Goal: Transaction & Acquisition: Download file/media

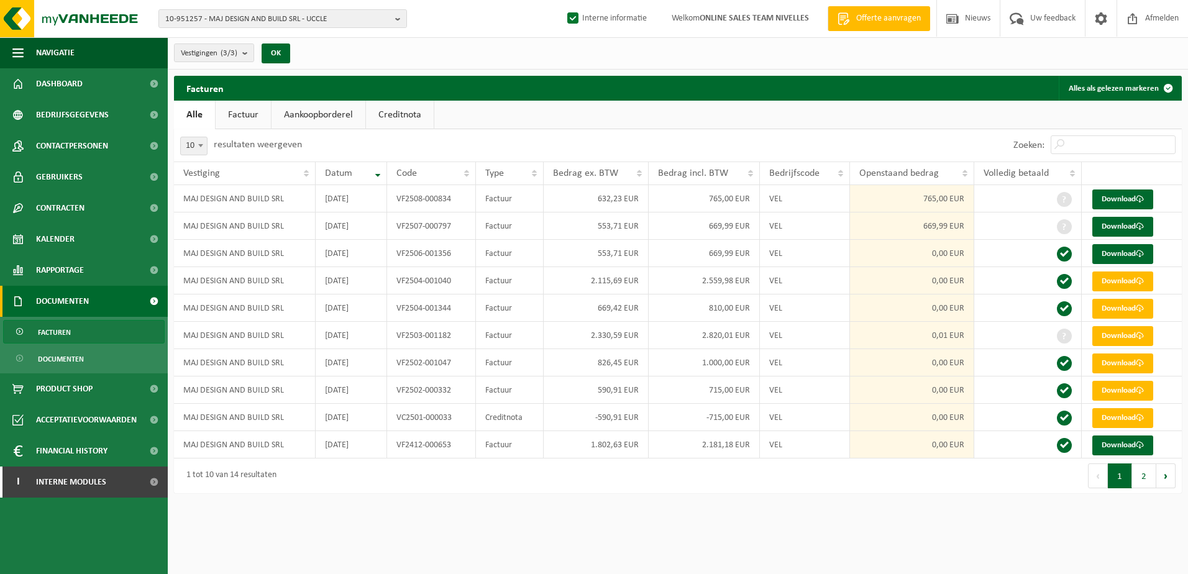
click at [792, 507] on html "10-951257 - MAJ DESIGN AND BUILD SRL - UCCLE 10-951257 - MAJ DESIGN AND BUILD S…" at bounding box center [594, 287] width 1188 height 574
click at [401, 19] on b "button" at bounding box center [400, 18] width 11 height 17
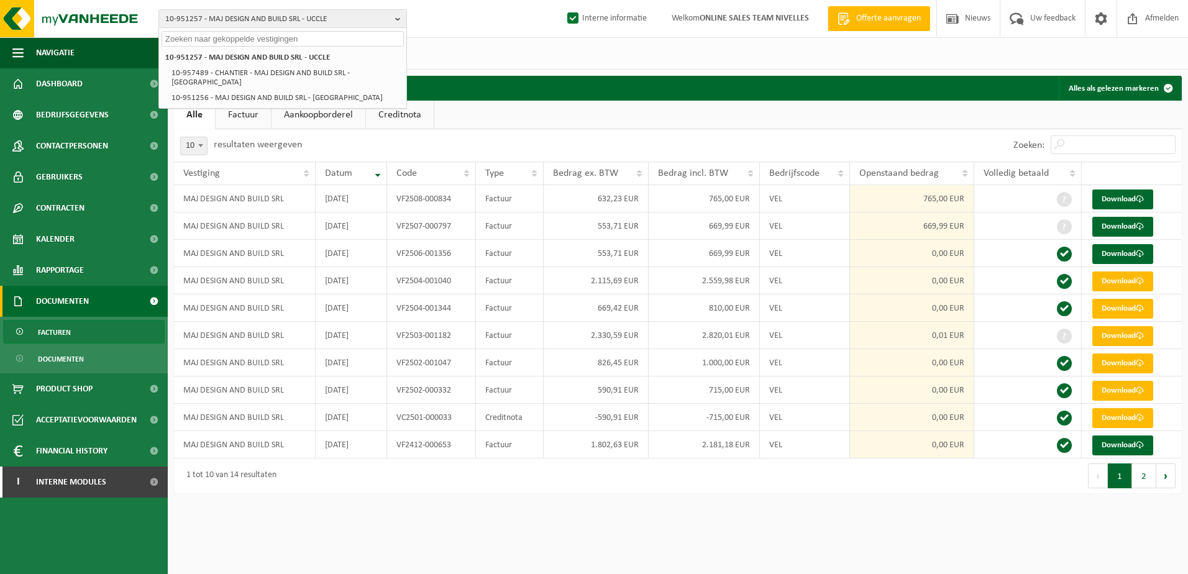
click at [255, 33] on input "text" at bounding box center [283, 39] width 242 height 16
paste input "10-951085"
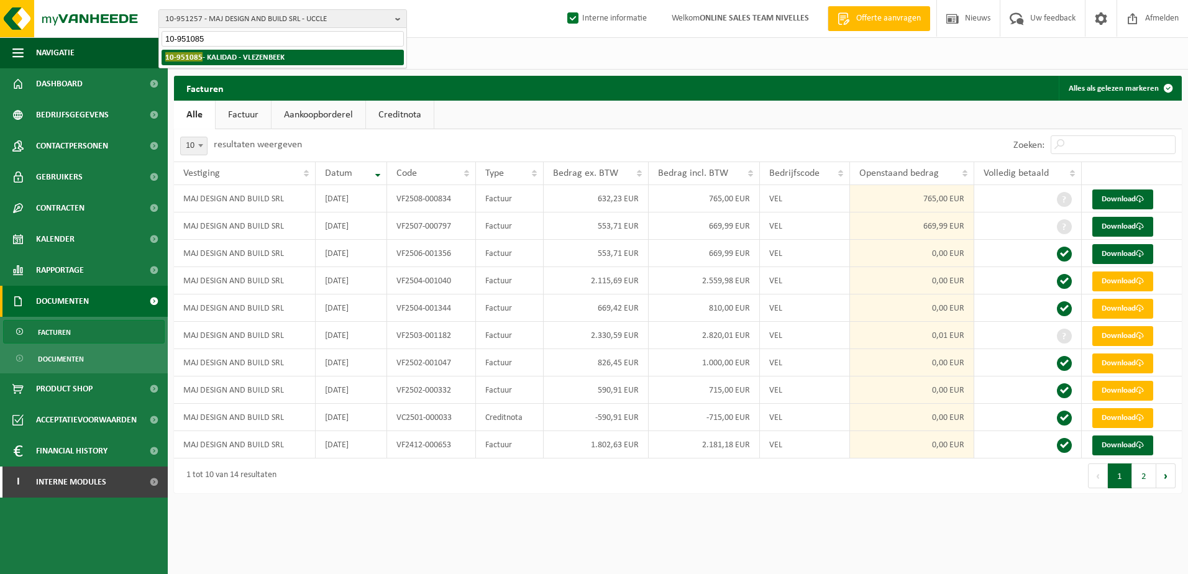
type input "10-951085"
click at [255, 58] on strong "10-951085 - KALIDAD - VLEZENBEEK" at bounding box center [224, 56] width 119 height 9
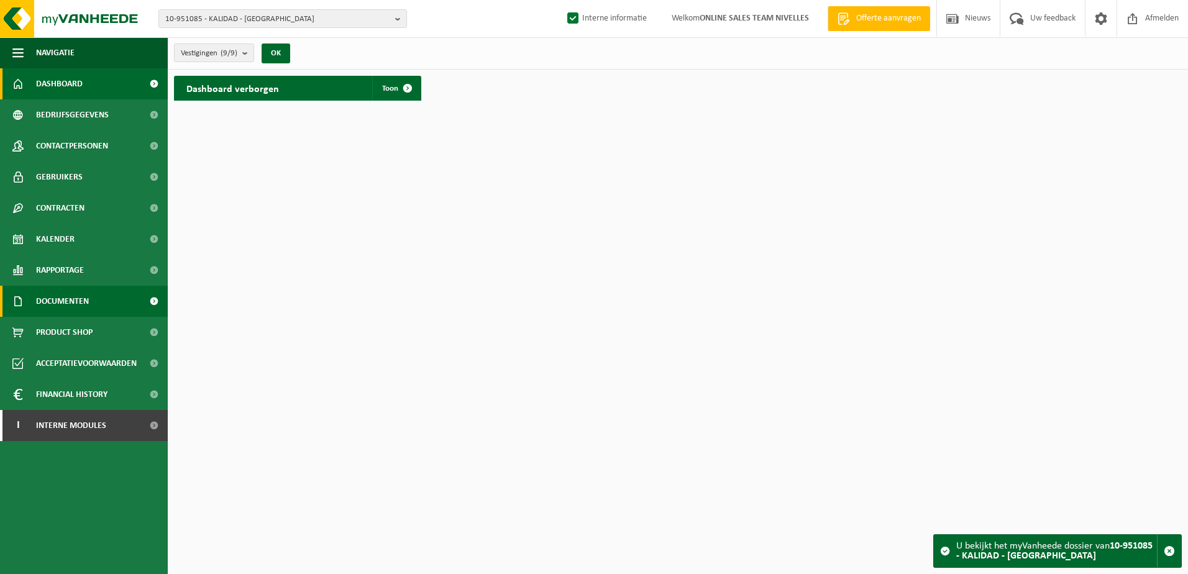
click at [76, 304] on span "Documenten" at bounding box center [62, 301] width 53 height 31
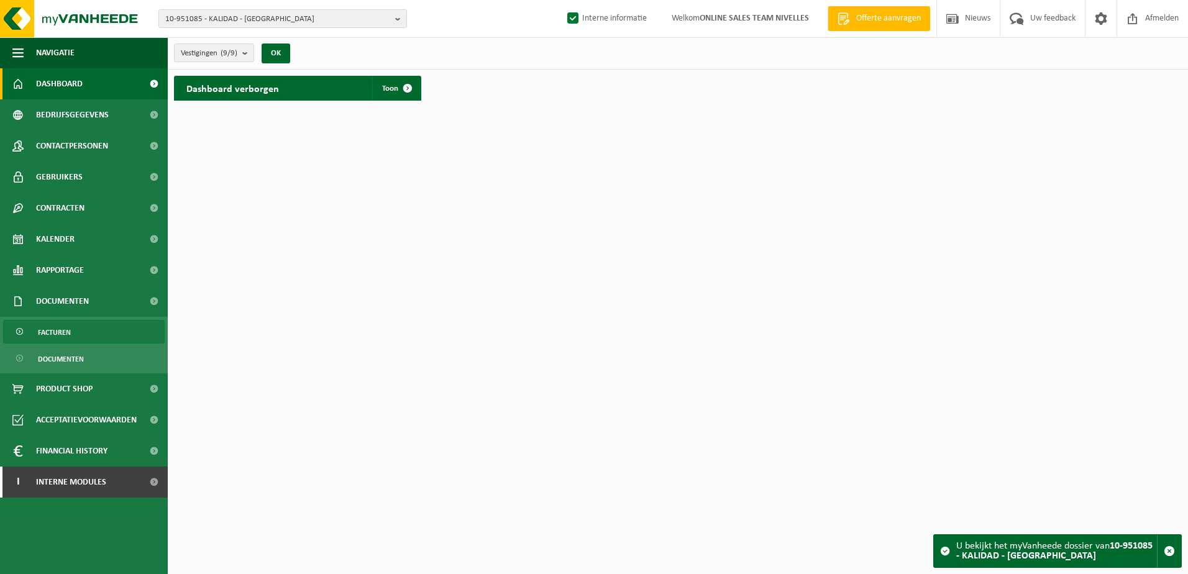
click at [76, 330] on link "Facturen" at bounding box center [84, 332] width 162 height 24
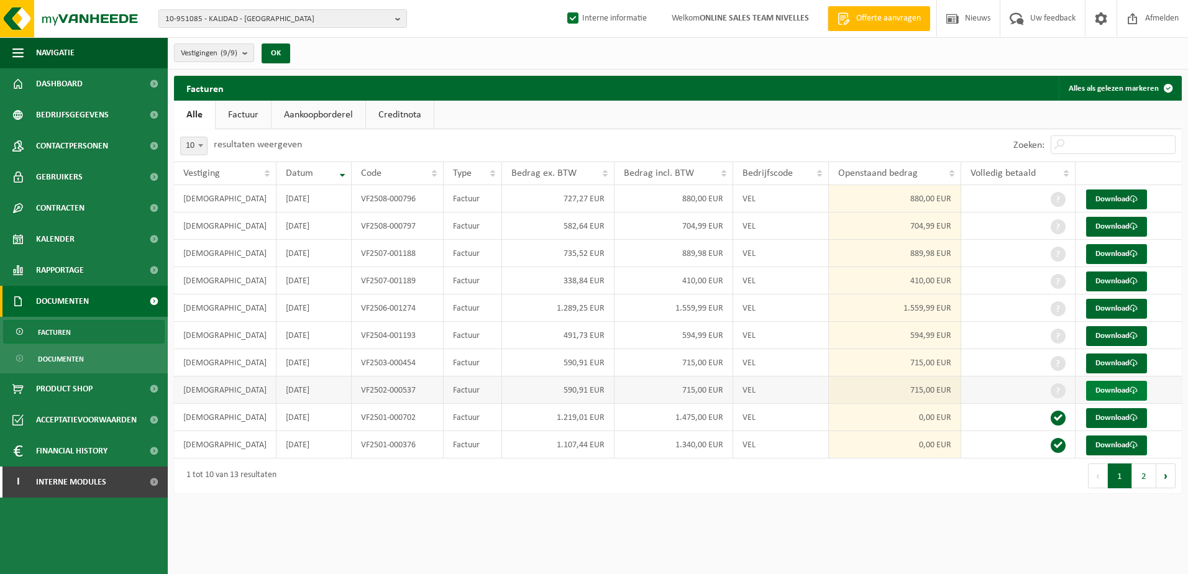
click at [1114, 393] on link "Download" at bounding box center [1116, 391] width 61 height 20
click at [1052, 499] on div "Facturen Alles als gelezen markeren Even geduld. Door de grote hoeveelheid gege…" at bounding box center [678, 288] width 1020 height 424
click at [1119, 356] on link "Download" at bounding box center [1116, 363] width 61 height 20
click at [381, 504] on div "Navigatie Offerte aanvragen Nieuws Uw feedback Afmelden Dashboard Bedrijfsgegev…" at bounding box center [594, 253] width 1188 height 506
click at [1109, 337] on link "Download" at bounding box center [1116, 336] width 61 height 20
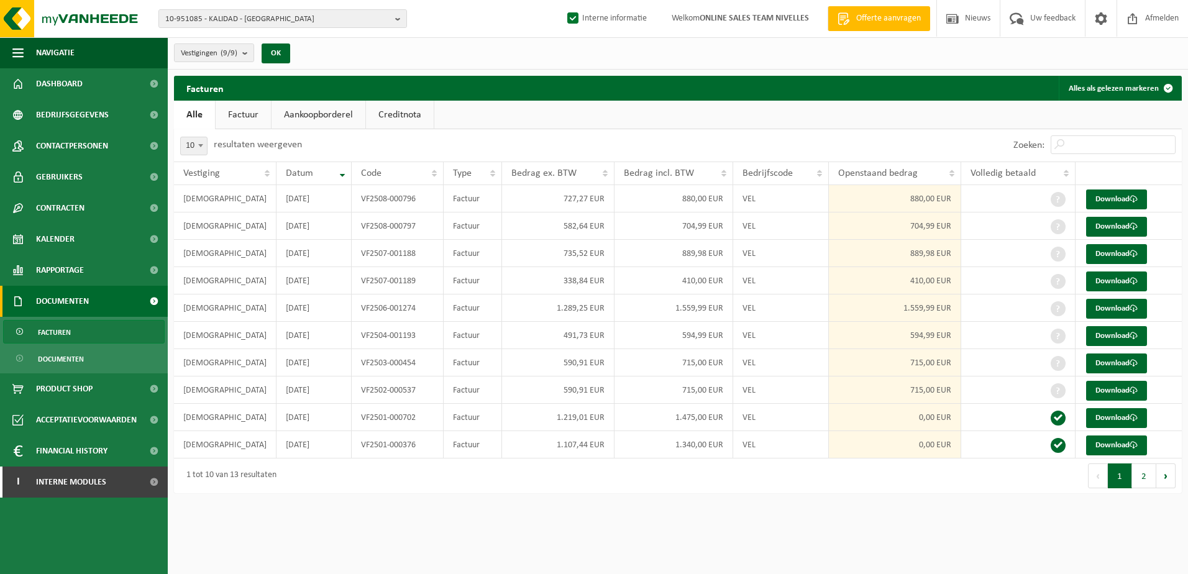
click at [827, 524] on html "10-951085 - KALIDAD - [GEOGRAPHIC_DATA] 10-951085 - KALIDAD - [GEOGRAPHIC_DATA]…" at bounding box center [594, 287] width 1188 height 574
click at [1103, 308] on link "Download" at bounding box center [1116, 309] width 61 height 20
click at [657, 527] on html "10-951085 - KALIDAD - [GEOGRAPHIC_DATA] 10-951085 - KALIDAD - [GEOGRAPHIC_DATA]…" at bounding box center [594, 287] width 1188 height 574
click at [1101, 222] on link "Download" at bounding box center [1116, 227] width 61 height 20
click at [586, 505] on div "Navigatie Offerte aanvragen Nieuws Uw feedback Afmelden Dashboard Bedrijfsgegev…" at bounding box center [594, 253] width 1188 height 506
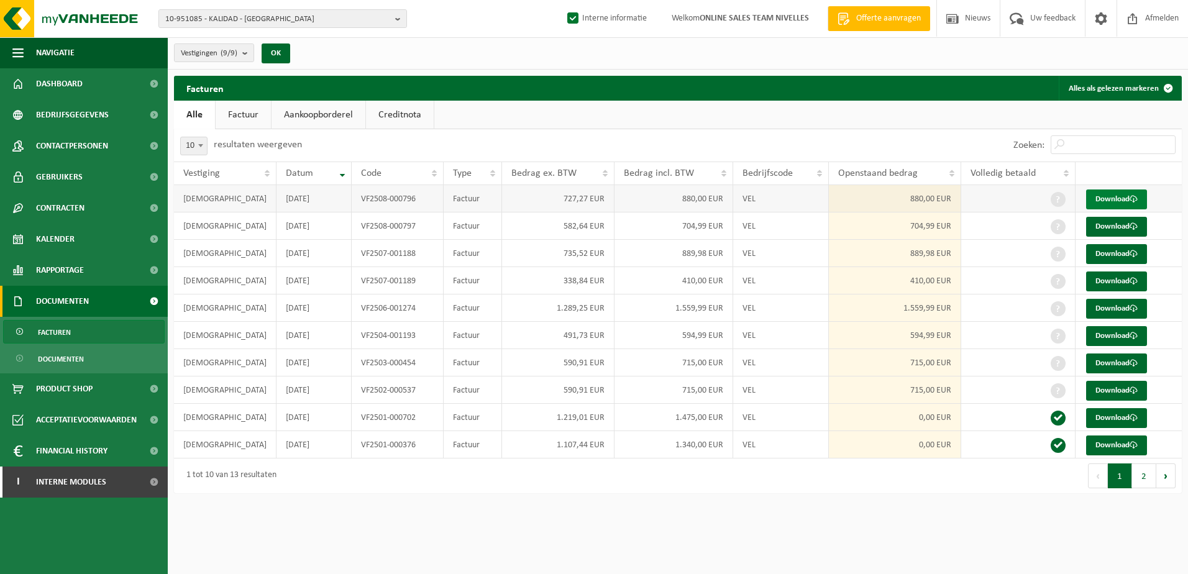
click at [1124, 194] on link "Download" at bounding box center [1116, 199] width 61 height 20
